Goal: Information Seeking & Learning: Check status

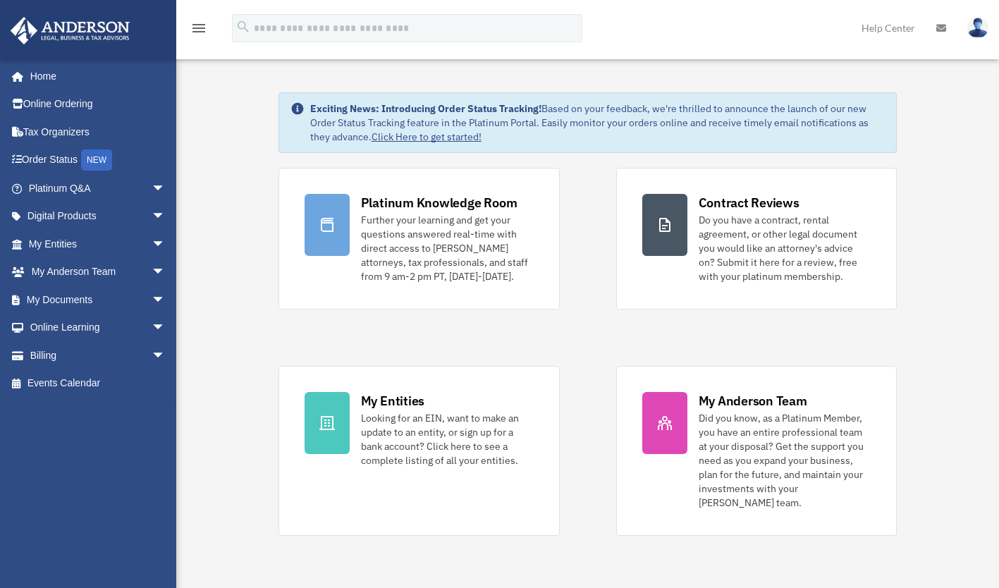
click at [152, 295] on span "arrow_drop_down" at bounding box center [166, 300] width 28 height 29
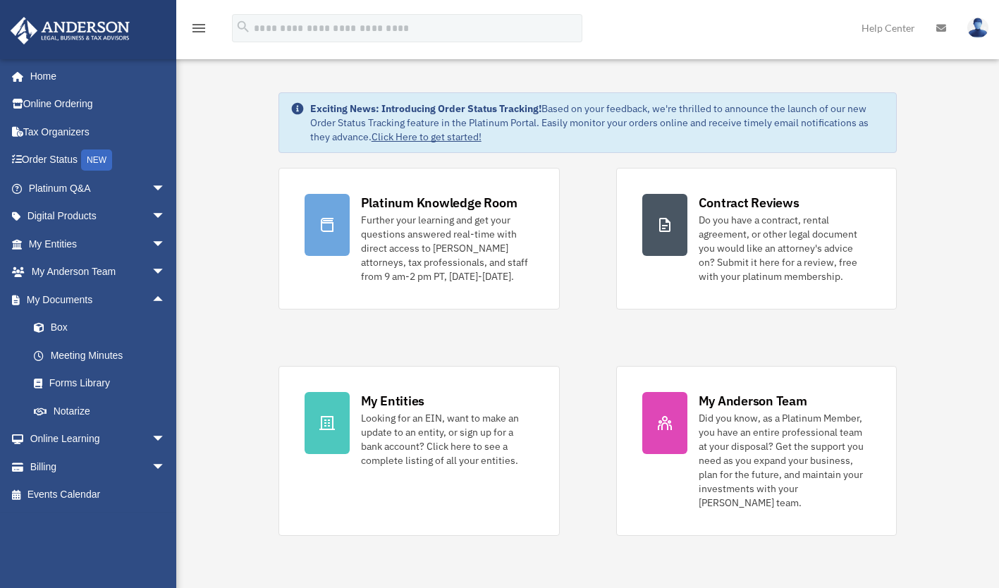
click at [61, 326] on link "Box" at bounding box center [103, 328] width 167 height 28
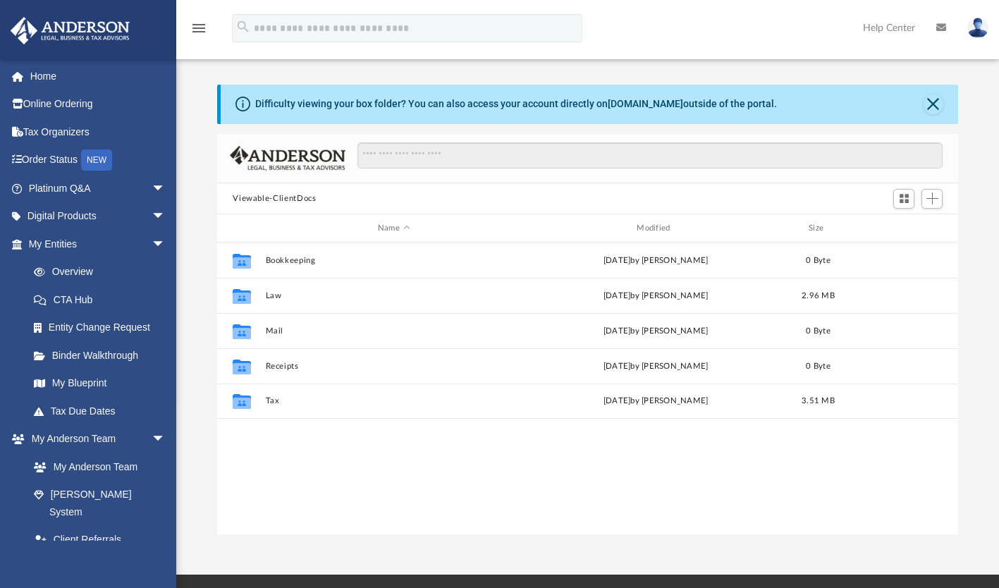
scroll to position [310, 730]
click at [49, 244] on link "My Entities arrow_drop_down" at bounding box center [98, 244] width 177 height 28
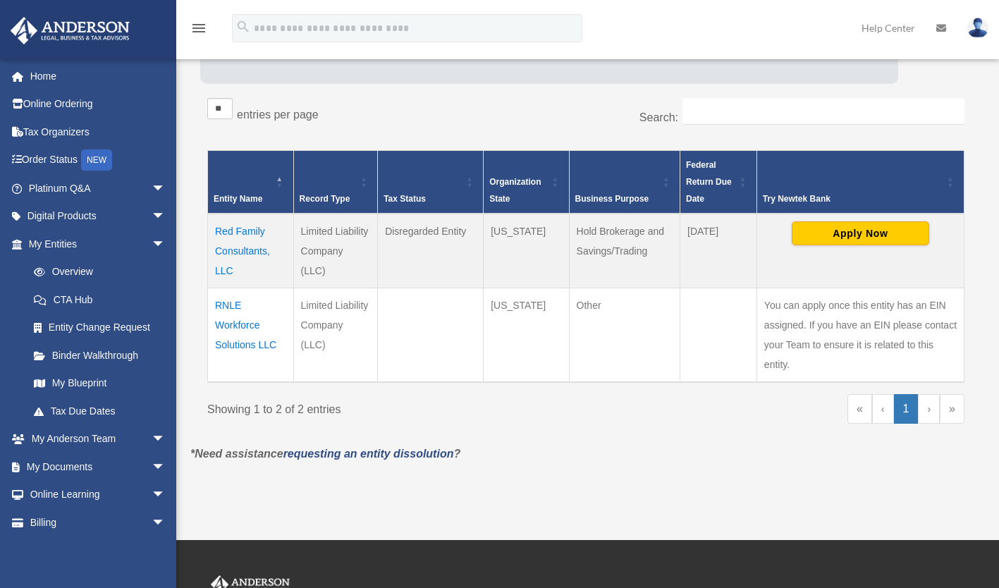
scroll to position [212, 0]
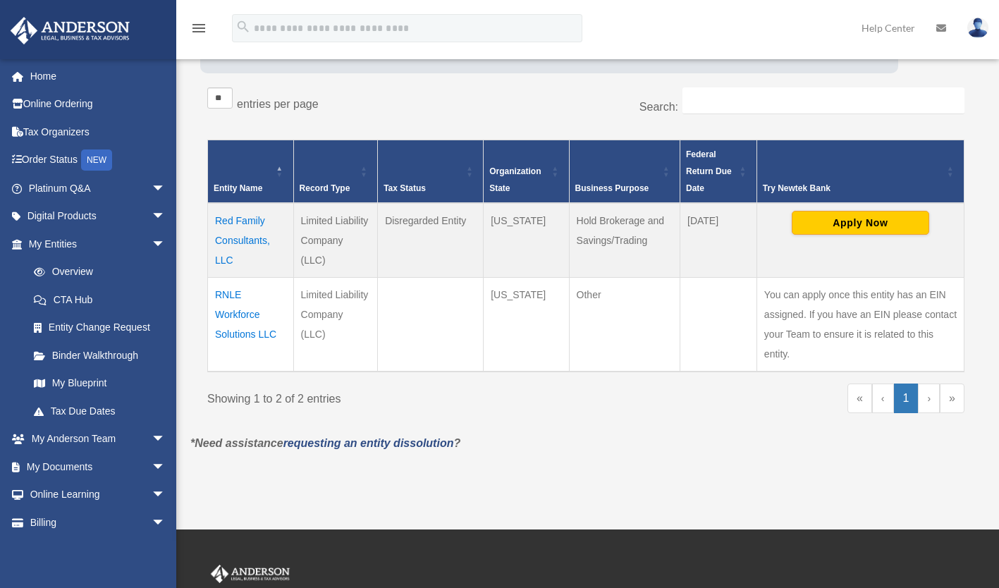
click at [247, 236] on td "Red Family Consultants, LLC" at bounding box center [251, 240] width 86 height 75
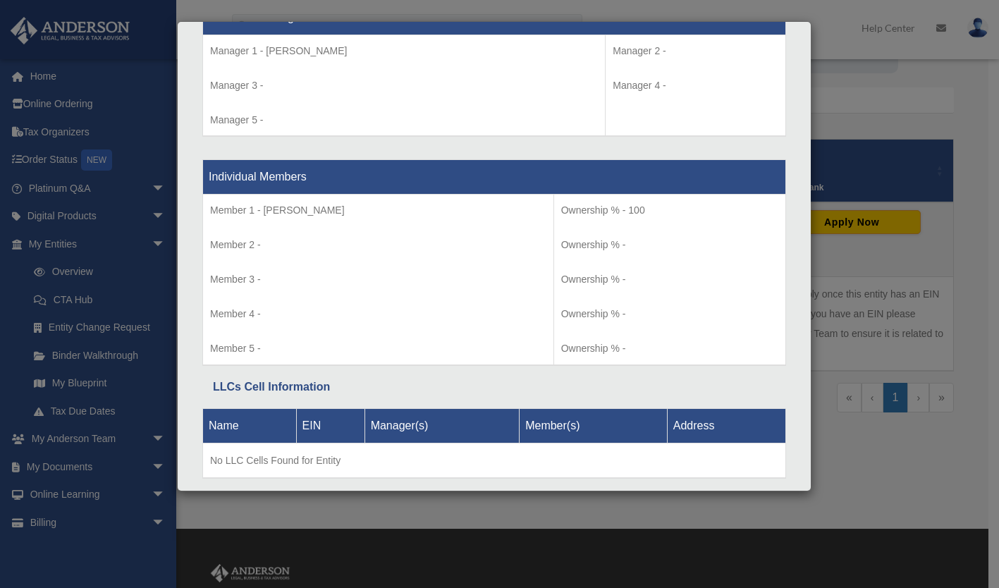
scroll to position [1389, 0]
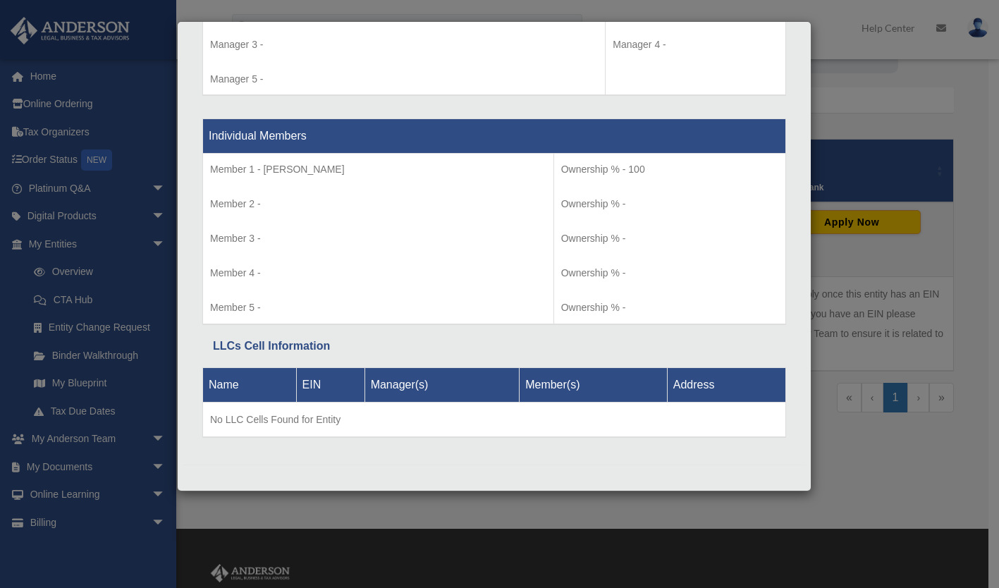
click at [898, 439] on div "Details × Articles Sent Organizational Date" at bounding box center [499, 294] width 999 height 588
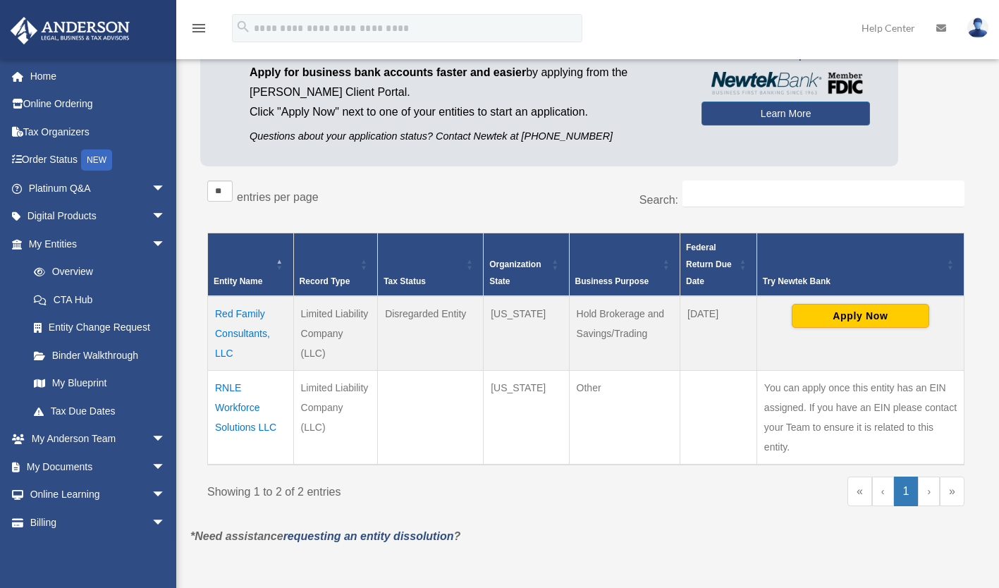
scroll to position [212, 0]
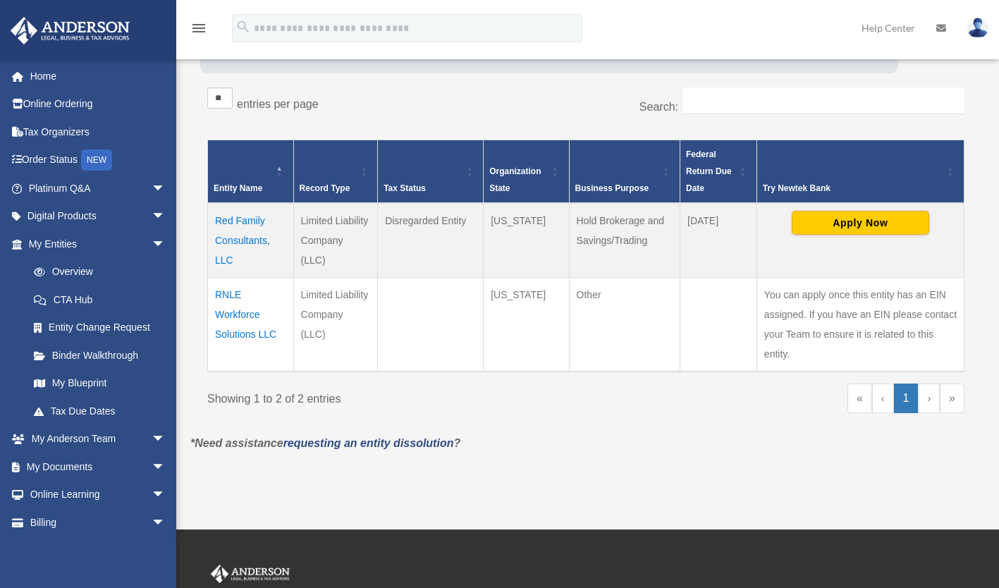
click at [247, 235] on td "Red Family Consultants, LLC" at bounding box center [251, 240] width 86 height 75
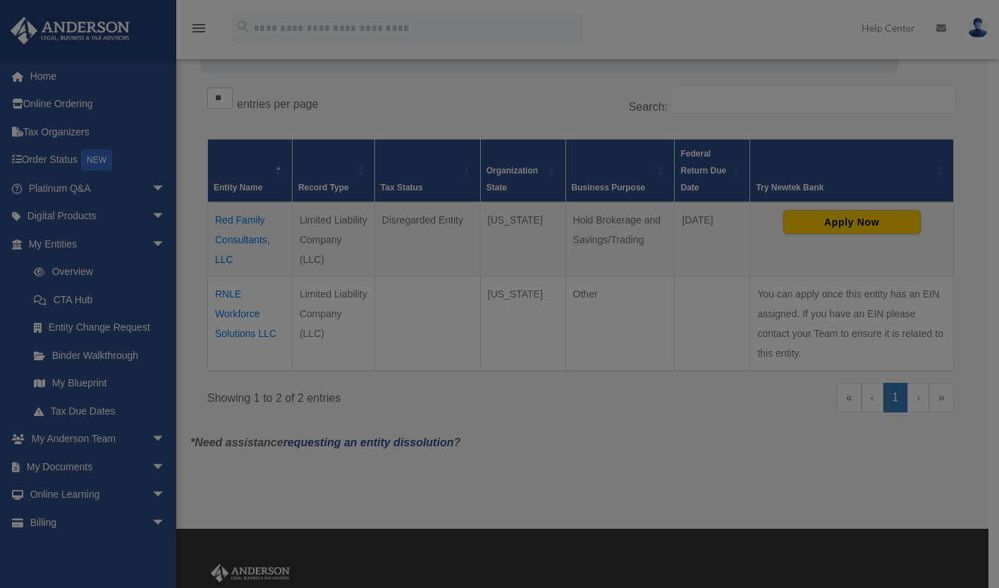
scroll to position [0, 0]
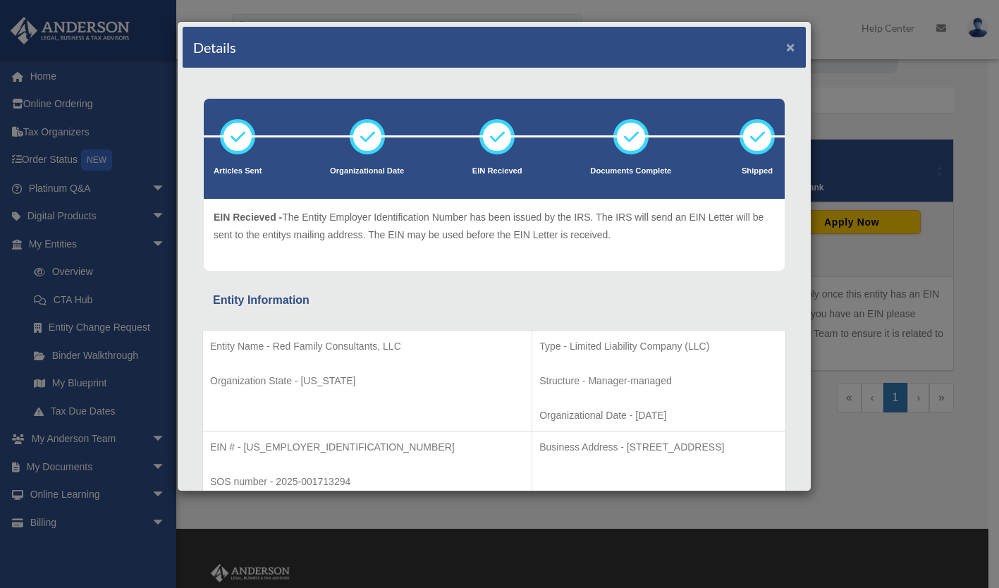
click at [786, 47] on button "×" at bounding box center [790, 46] width 9 height 15
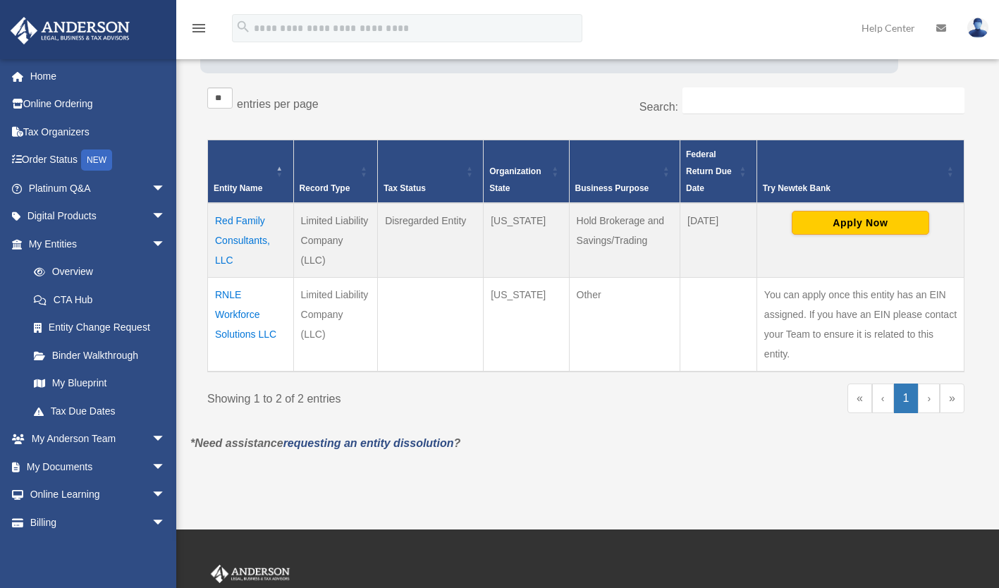
click at [537, 404] on div "Showing 1 to 2 of 2 entries" at bounding box center [391, 396] width 368 height 25
click at [52, 247] on link "My Entities arrow_drop_down" at bounding box center [95, 244] width 170 height 28
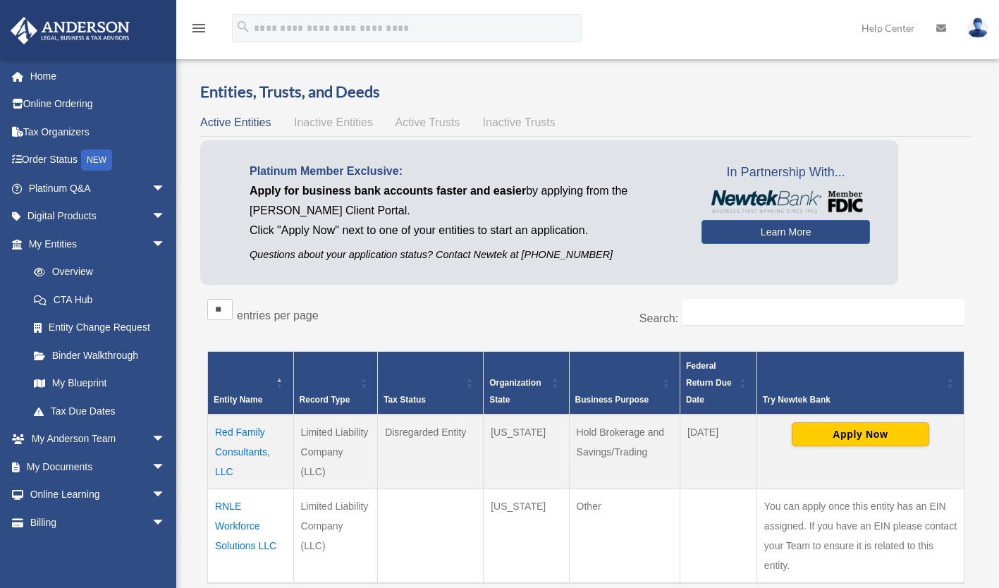
click at [336, 118] on span "Inactive Entities" at bounding box center [333, 122] width 79 height 12
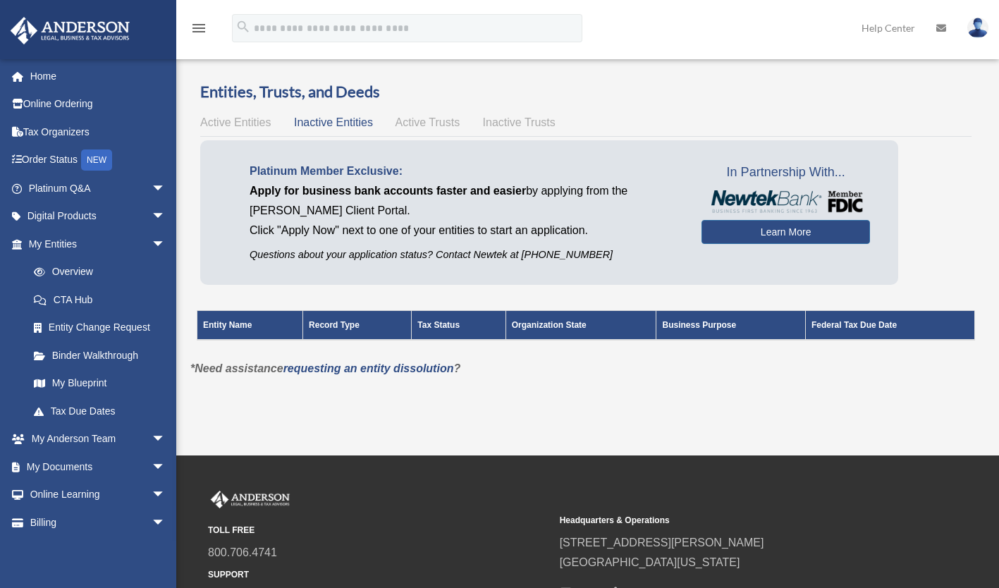
click at [432, 118] on span "Active Trusts" at bounding box center [428, 122] width 65 height 12
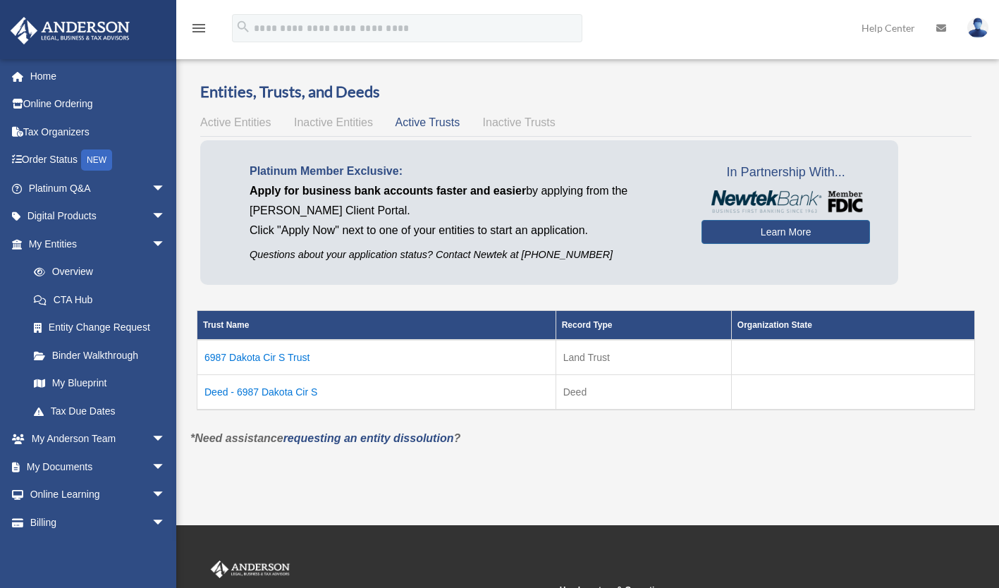
click at [513, 115] on div "Active Entities Inactive Entities Active Trusts Inactive Trusts" at bounding box center [585, 123] width 771 height 20
click at [513, 120] on span "Inactive Trusts" at bounding box center [519, 122] width 73 height 12
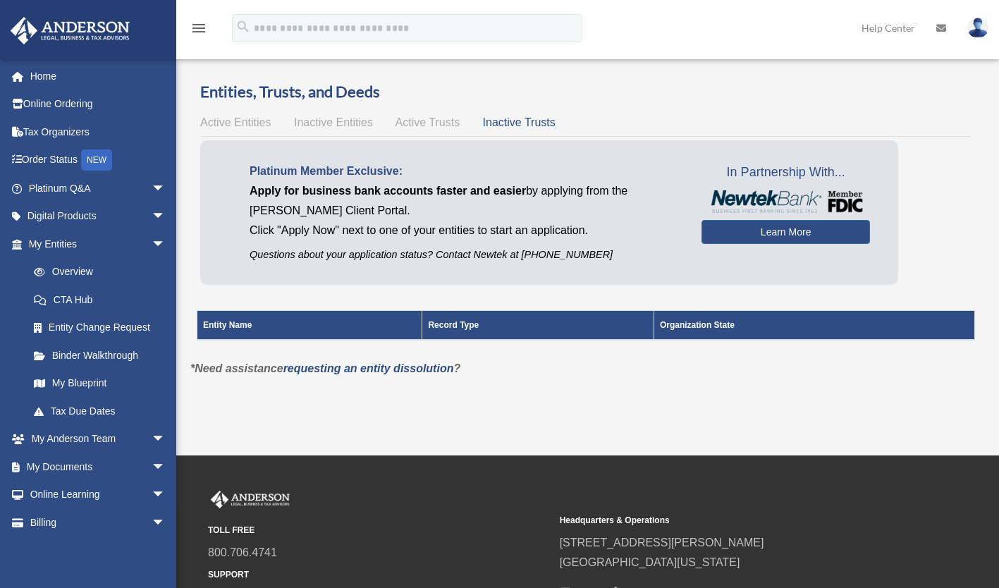
click at [221, 119] on span "Active Entities" at bounding box center [235, 122] width 71 height 12
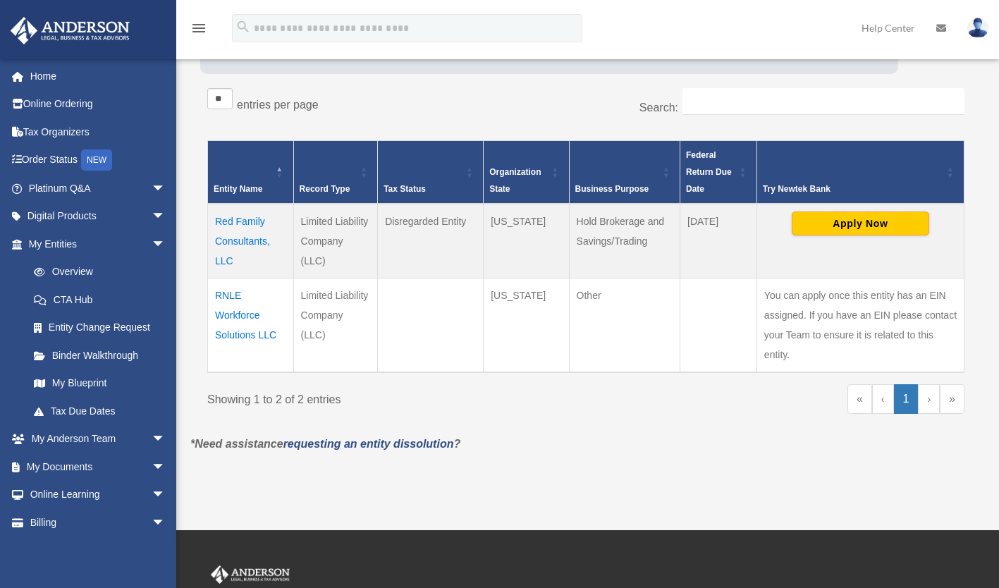
scroll to position [212, 0]
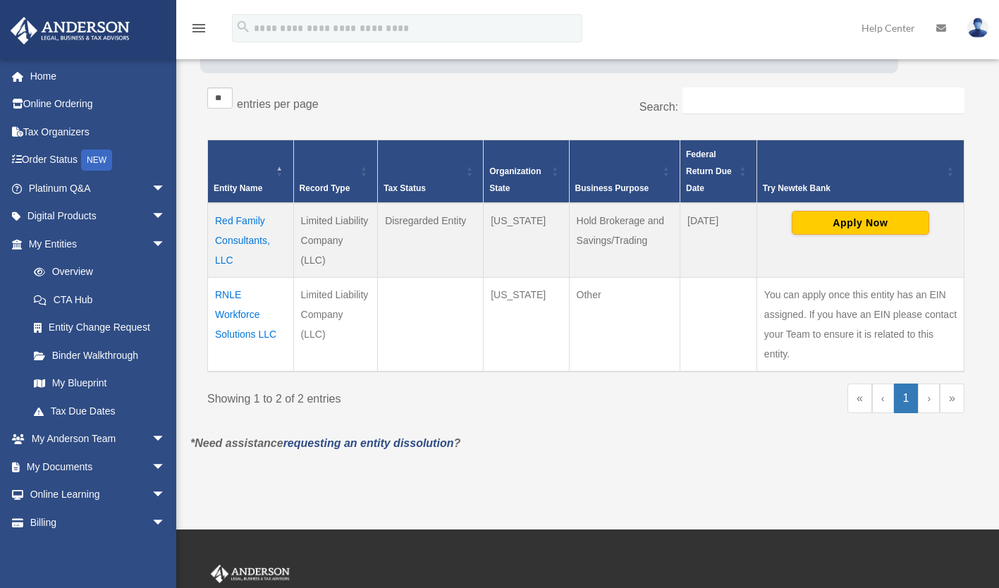
click at [237, 223] on td "Red Family Consultants, LLC" at bounding box center [251, 240] width 86 height 75
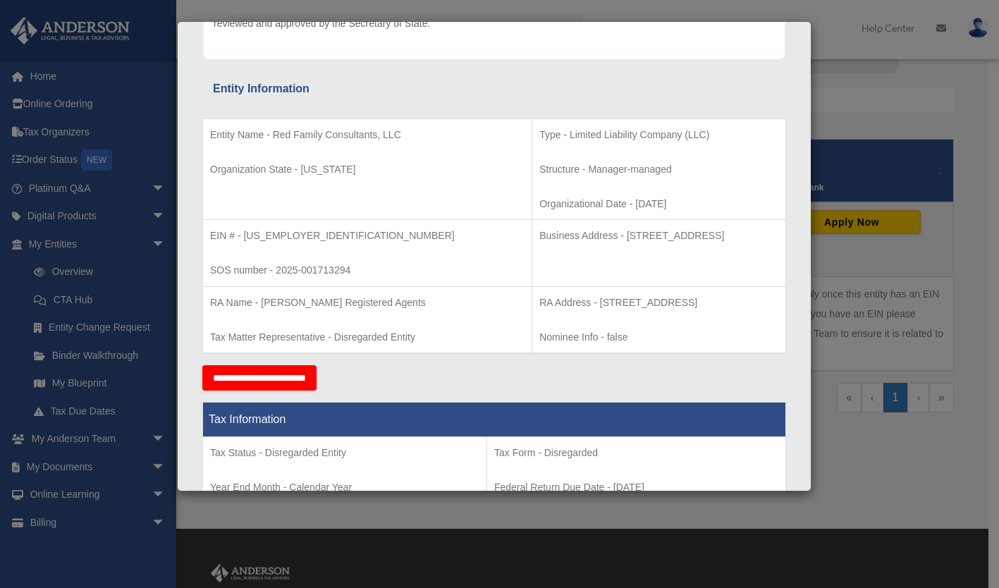
click at [867, 92] on div "Details × Articles Sent Organizational Date" at bounding box center [499, 294] width 999 height 588
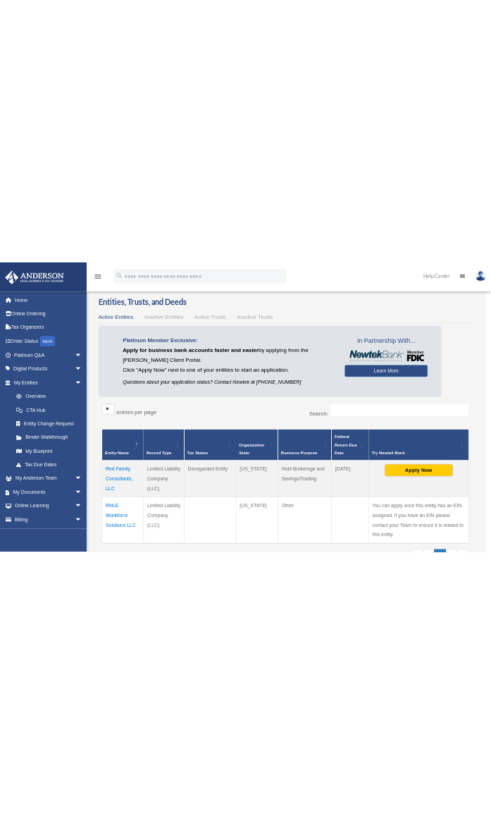
scroll to position [0, 0]
